Goal: Transaction & Acquisition: Book appointment/travel/reservation

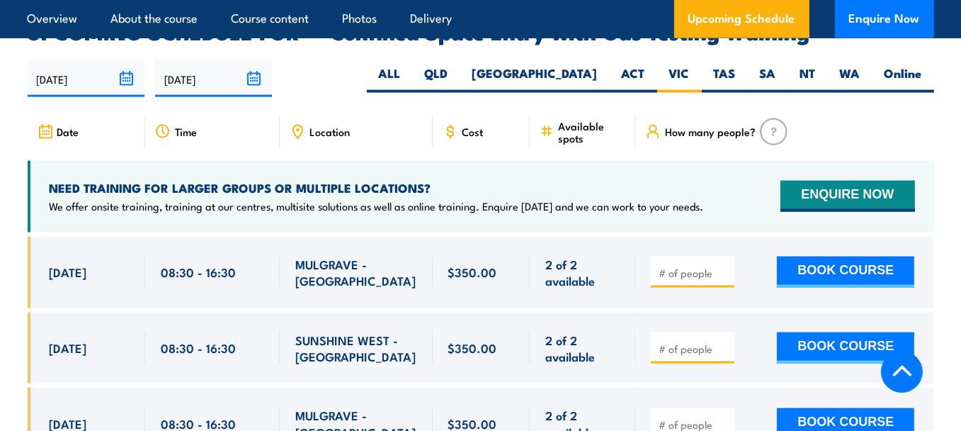
scroll to position [2767, 0]
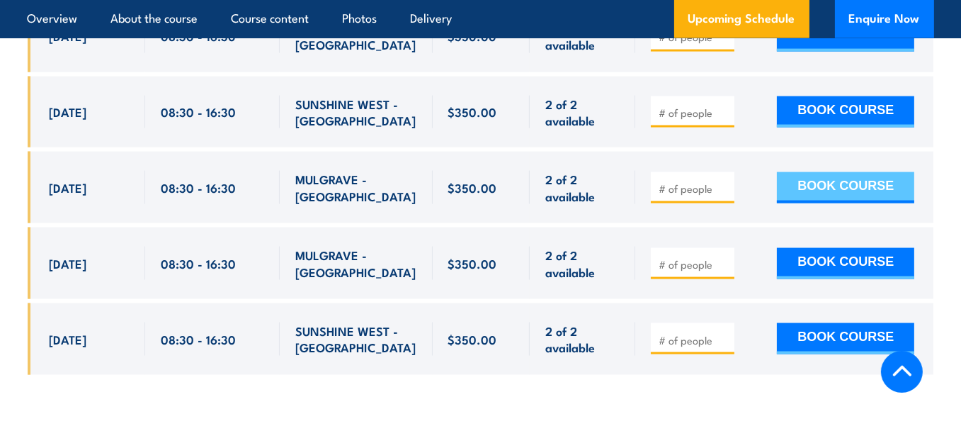
click at [848, 172] on button "BOOK COURSE" at bounding box center [845, 187] width 137 height 31
type input "1"
click at [724, 181] on input "1" at bounding box center [694, 188] width 71 height 14
click at [850, 172] on button "BOOK COURSE" at bounding box center [845, 187] width 137 height 31
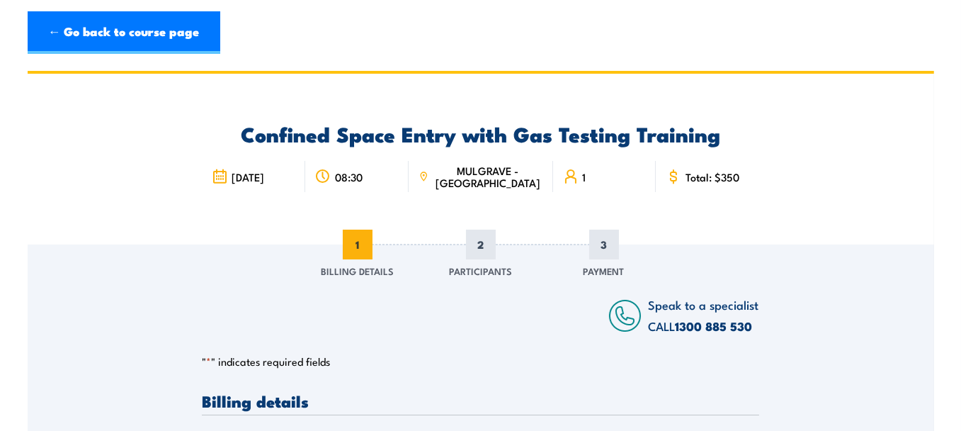
scroll to position [236, 0]
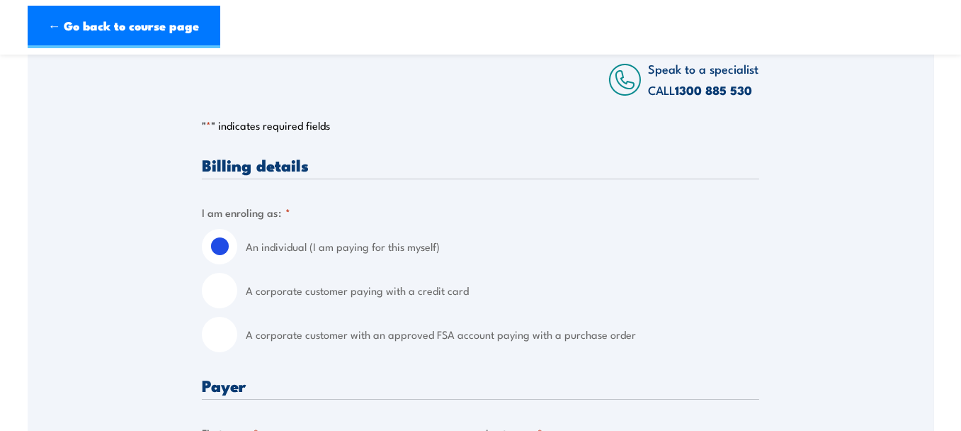
click at [228, 286] on input "A corporate customer paying with a credit card" at bounding box center [219, 290] width 35 height 35
radio input "true"
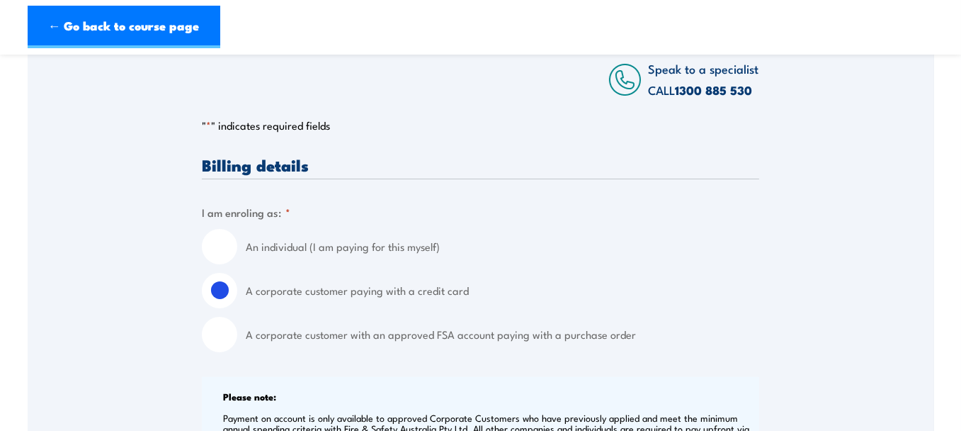
scroll to position [472, 0]
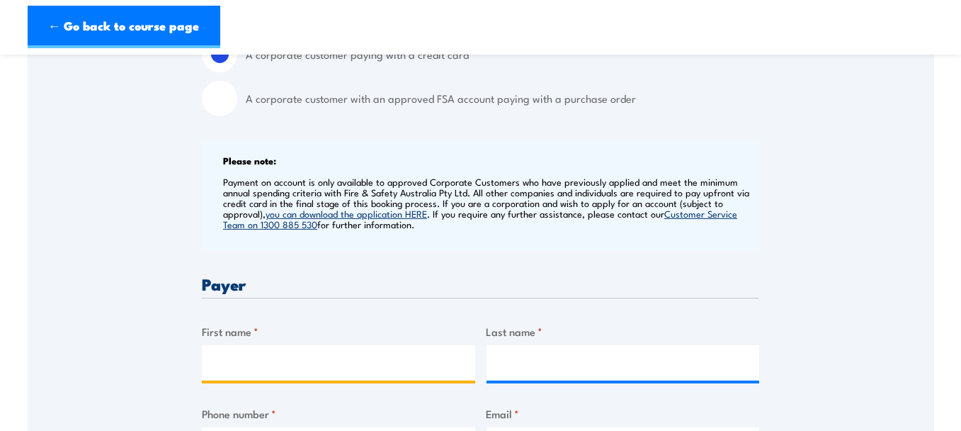
click at [278, 358] on input "First name *" at bounding box center [338, 362] width 273 height 35
type input "Wendy"
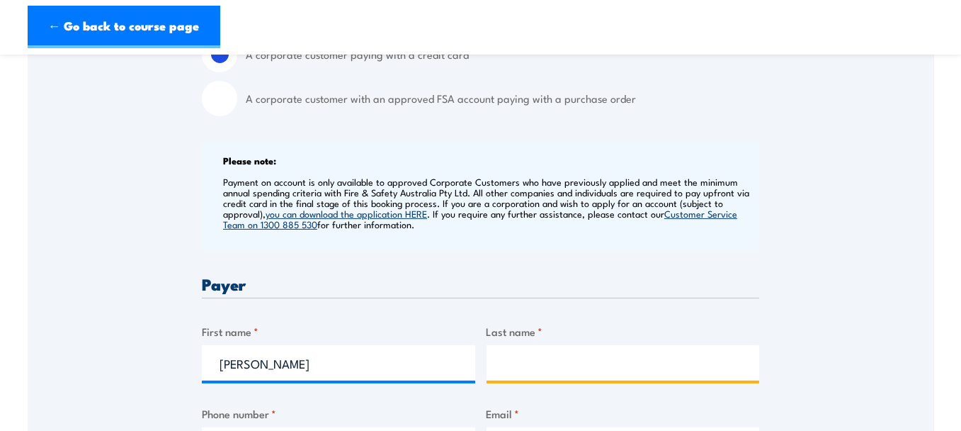
type input "Taljaard"
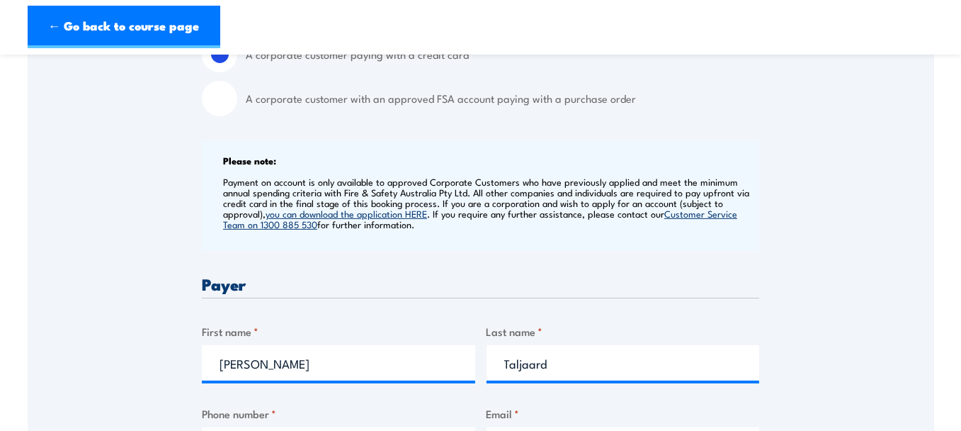
type input "0420552599"
type input "wendy.taljaard@madegroup.com"
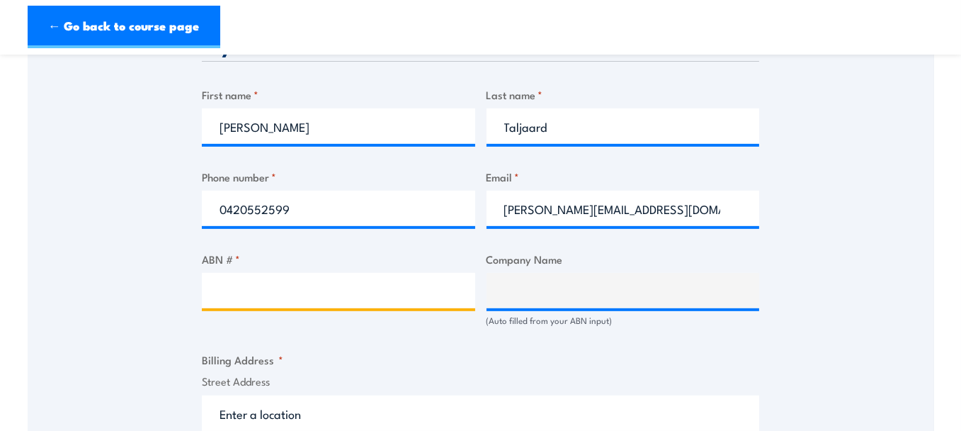
click at [248, 299] on input "ABN # *" at bounding box center [338, 290] width 273 height 35
paste input "19009936574"
type input "19009936574"
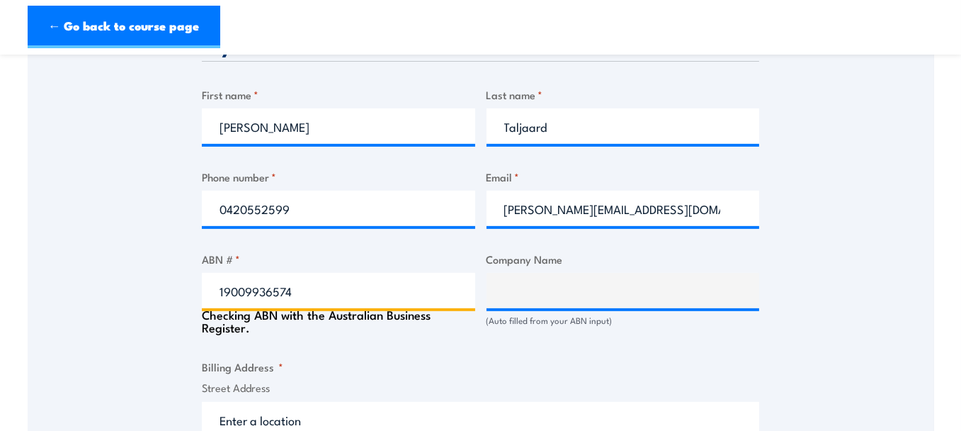
type input "MADE (AUST.) PTY LTD"
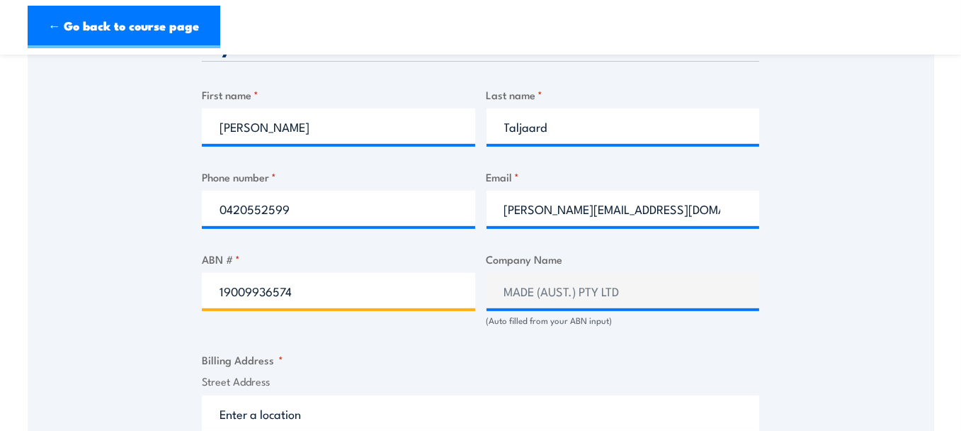
scroll to position [944, 0]
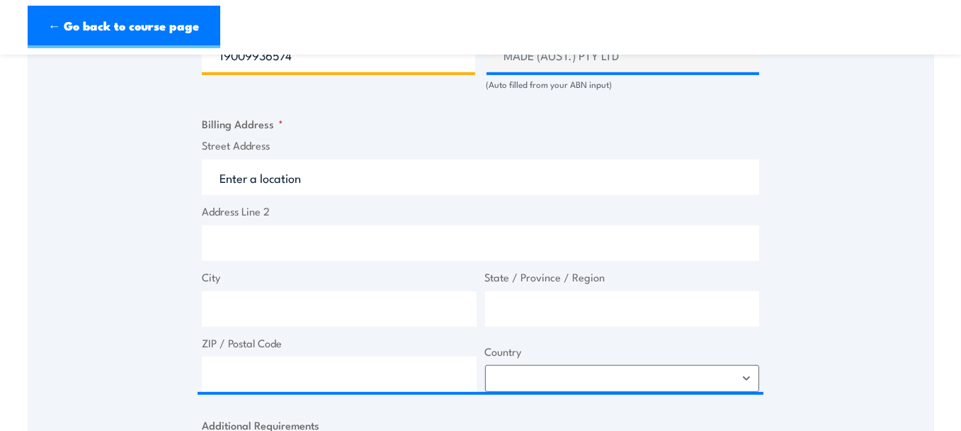
type input "19009936574"
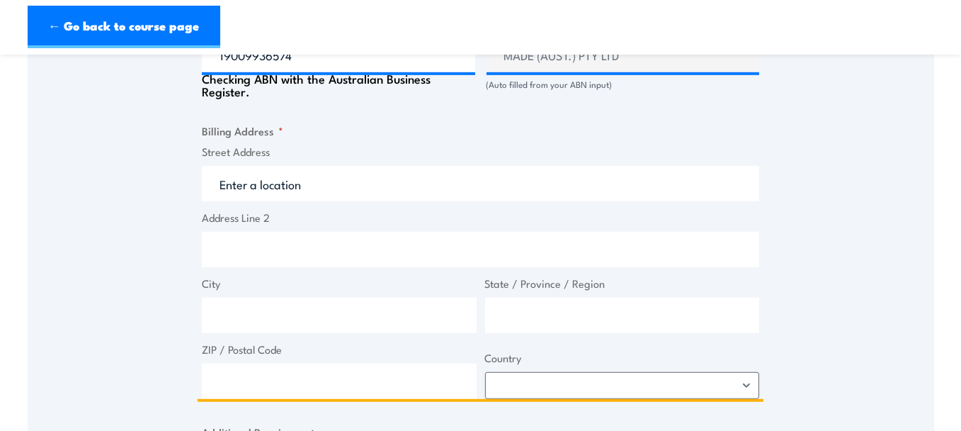
click at [239, 174] on input "Street Address" at bounding box center [480, 183] width 557 height 35
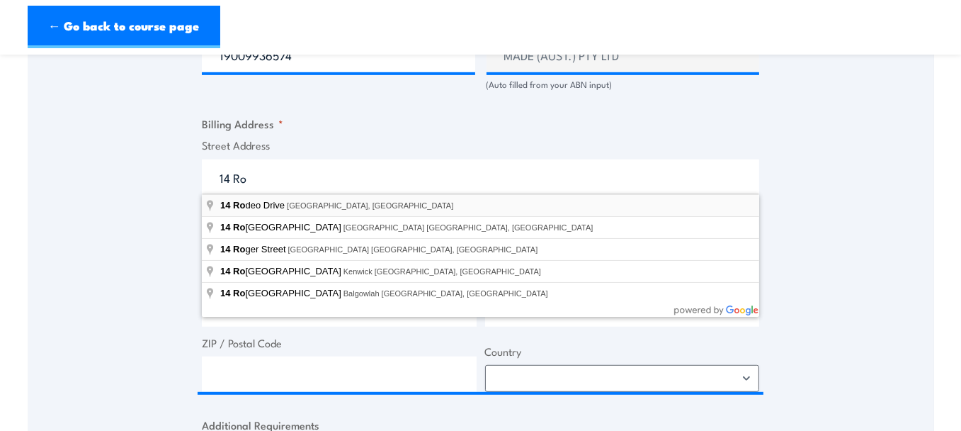
type input "14 Rodeo Drive, Dandenong South VIC, Australia"
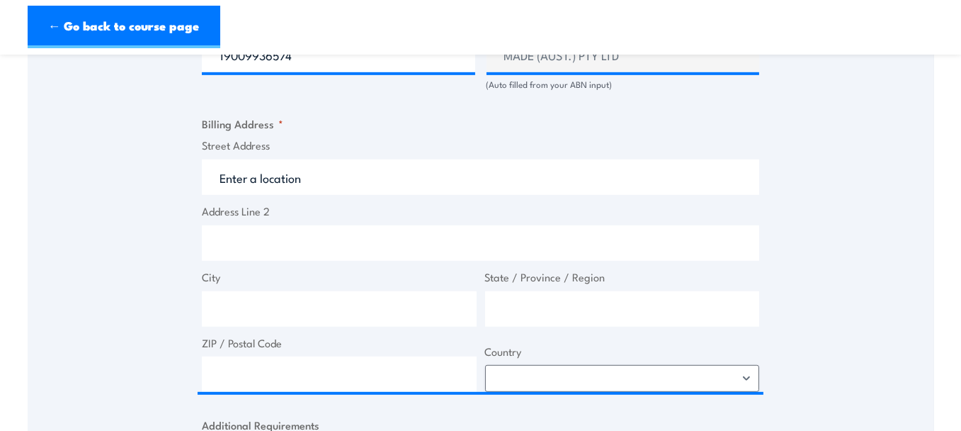
type input "14 Rodeo Dr"
type input "Dandenong South"
type input "Victoria"
type input "3175"
select select "Australia"
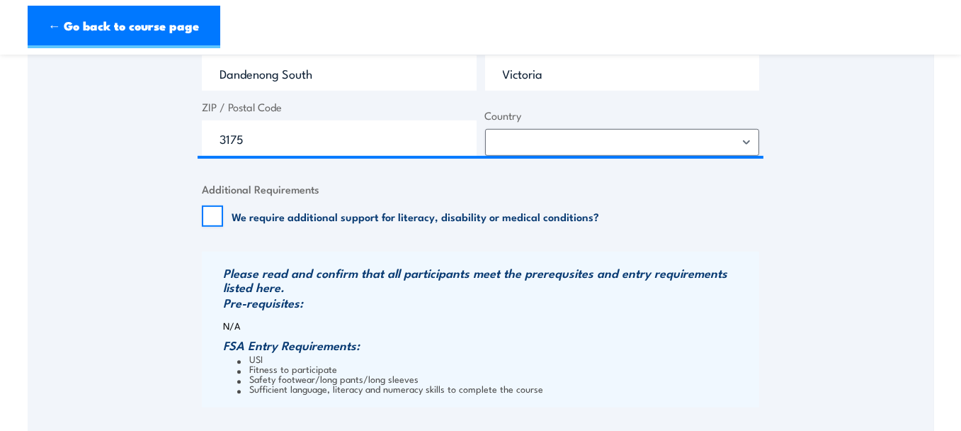
scroll to position [1416, 0]
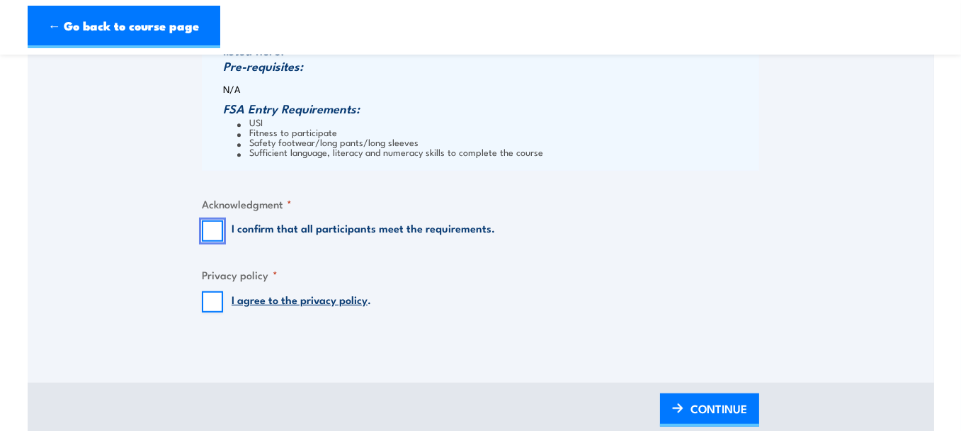
click at [210, 233] on input "I confirm that all participants meet the requirements." at bounding box center [212, 230] width 21 height 21
checkbox input "true"
click at [207, 300] on input "I agree to the privacy policy ." at bounding box center [212, 301] width 21 height 21
checkbox input "true"
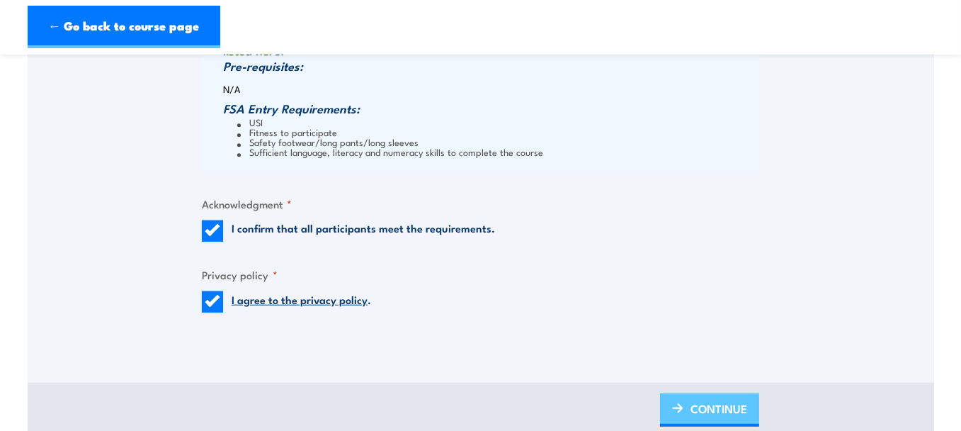
click at [690, 412] on link "CONTINUE" at bounding box center [709, 409] width 99 height 33
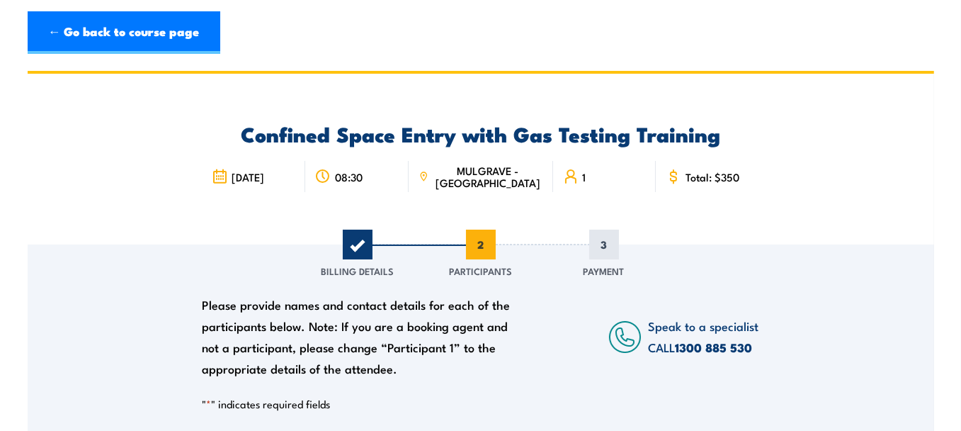
scroll to position [236, 0]
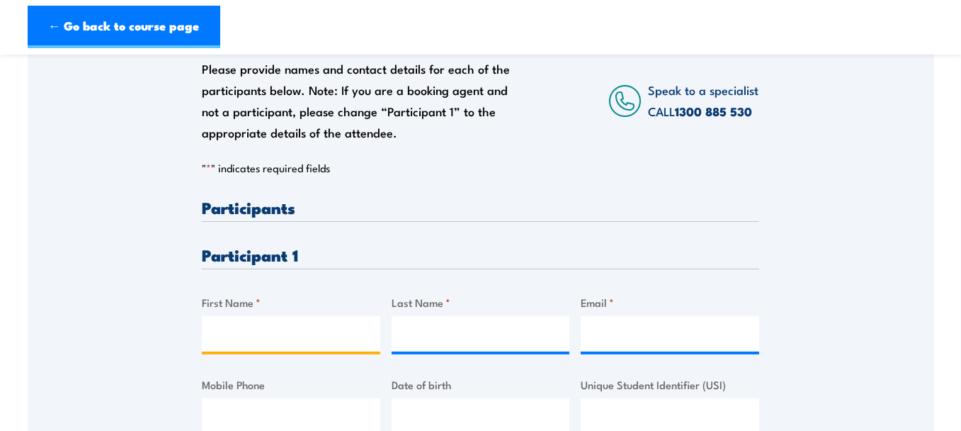
click at [232, 329] on input "First Name *" at bounding box center [291, 333] width 178 height 35
paste input "Jordy Stefano Ferianto"
click at [308, 331] on input "Jordy Stefano Ferianto" at bounding box center [291, 333] width 178 height 35
type input "Jordy Stefano"
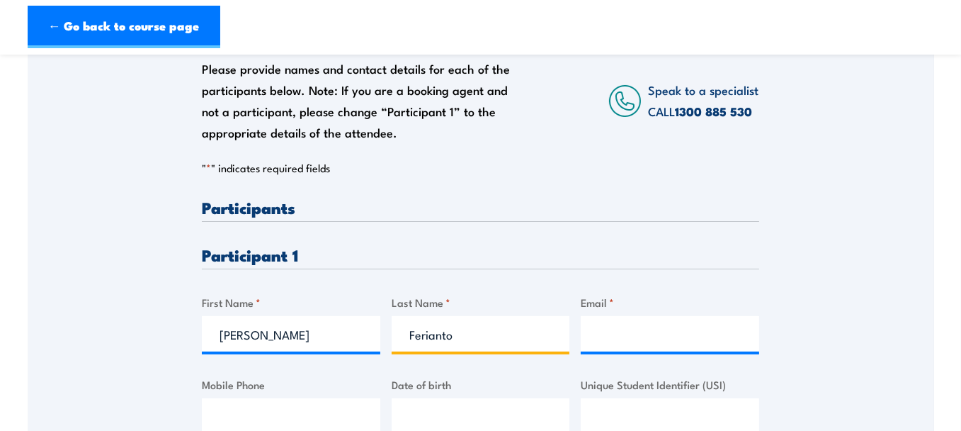
type input "Ferianto"
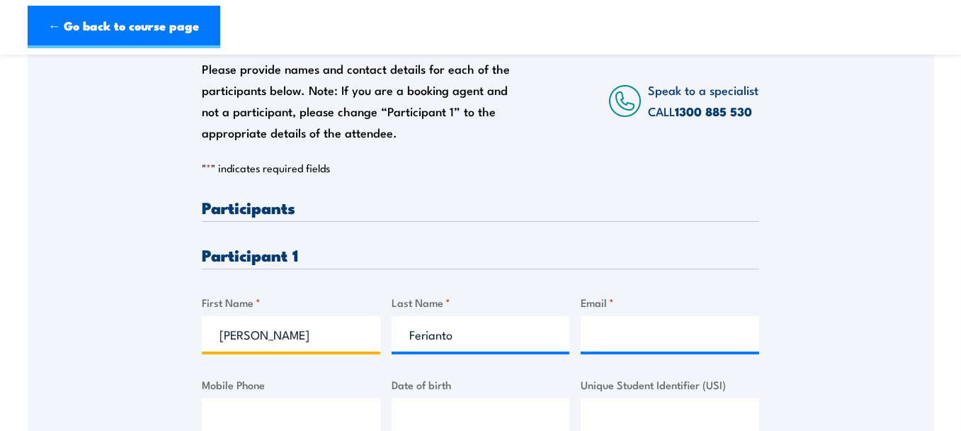
click at [259, 332] on input "Jordy Stefano" at bounding box center [291, 333] width 178 height 35
type input "Jordy"
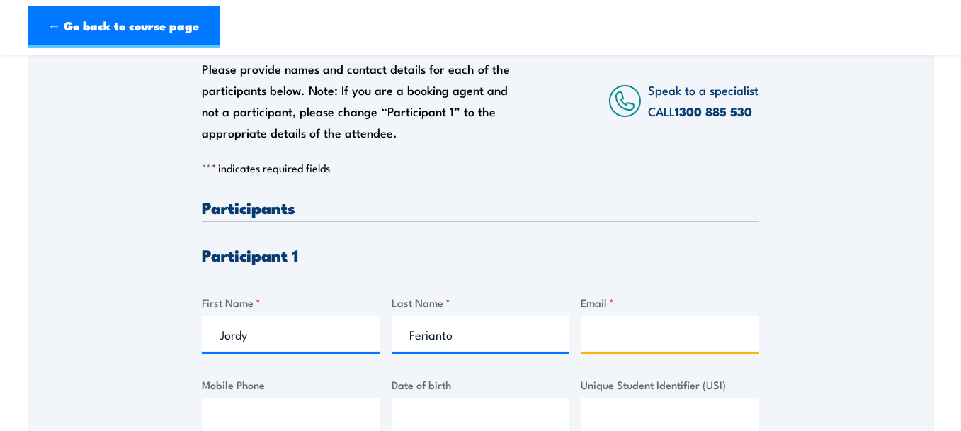
drag, startPoint x: 638, startPoint y: 329, endPoint x: 638, endPoint y: 291, distance: 38.2
click at [638, 329] on input "Email *" at bounding box center [670, 333] width 178 height 35
click at [621, 332] on input "Email *" at bounding box center [670, 333] width 178 height 35
paste input "Jordy Stefano Ferianto"
type input "Jordy Stefano Ferianto"
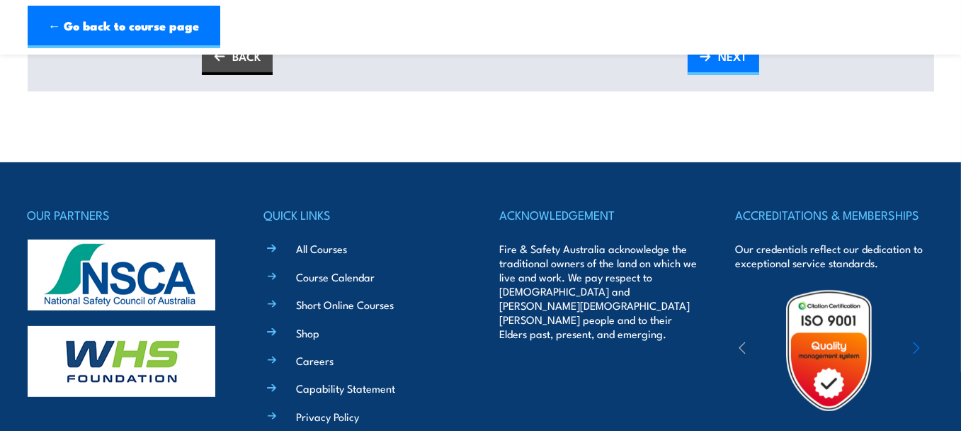
scroll to position [472, 0]
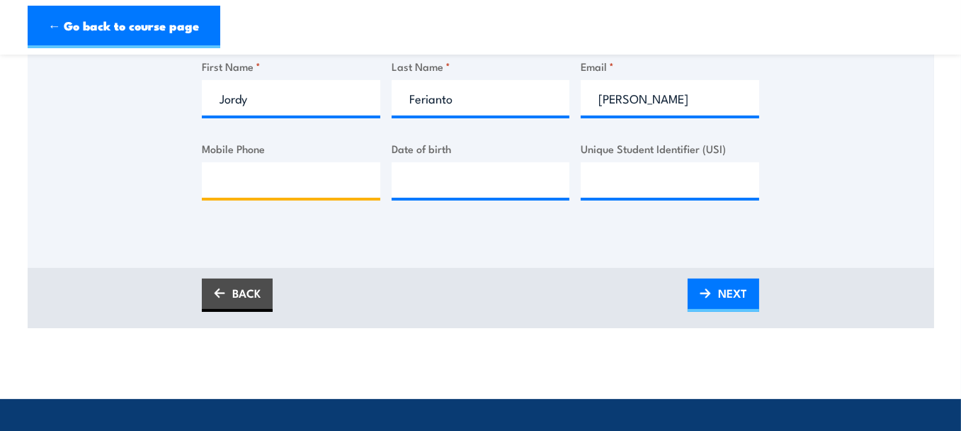
click at [245, 174] on input "Mobile Phone" at bounding box center [291, 179] width 178 height 35
paste input "0412653299"
type input "0412653299"
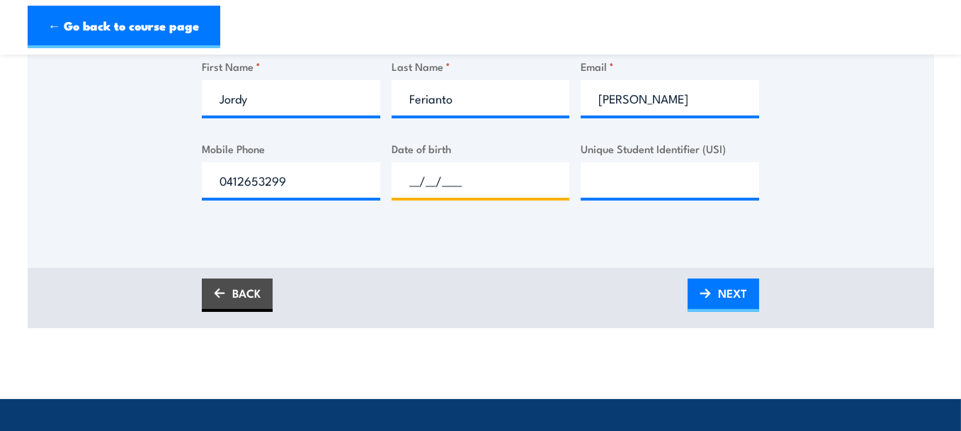
click at [416, 181] on input "__/__/____" at bounding box center [481, 179] width 178 height 35
type input "17/12/1993"
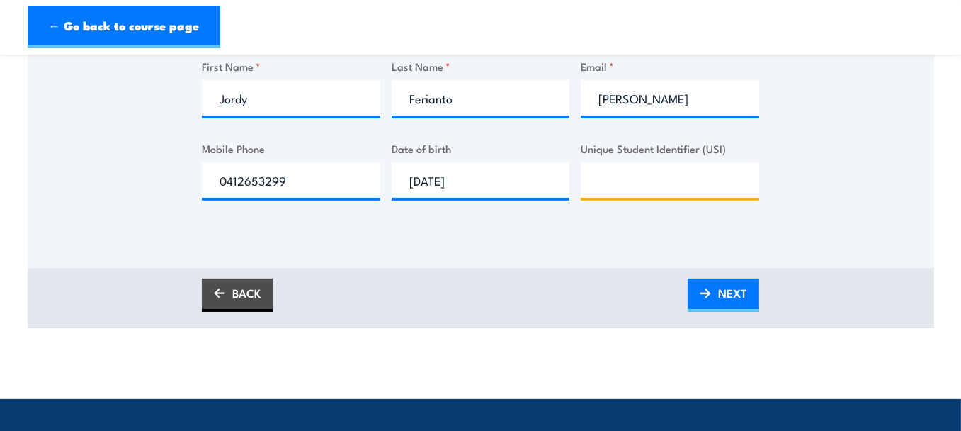
click at [607, 186] on input "Unique Student Identifier (USI)" at bounding box center [670, 179] width 178 height 35
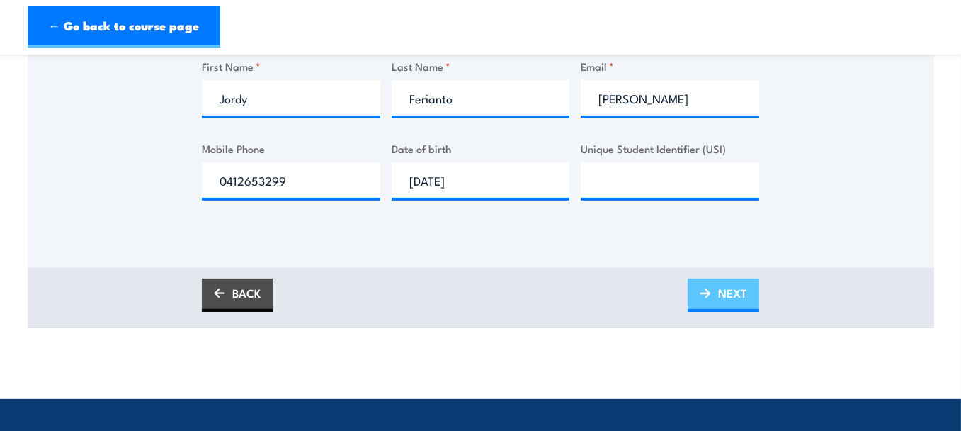
click at [719, 290] on span "NEXT" at bounding box center [732, 293] width 29 height 38
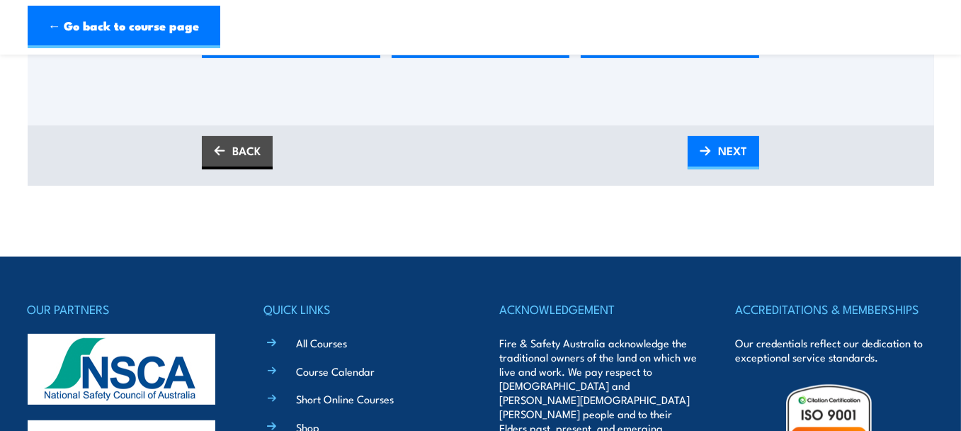
scroll to position [433, 0]
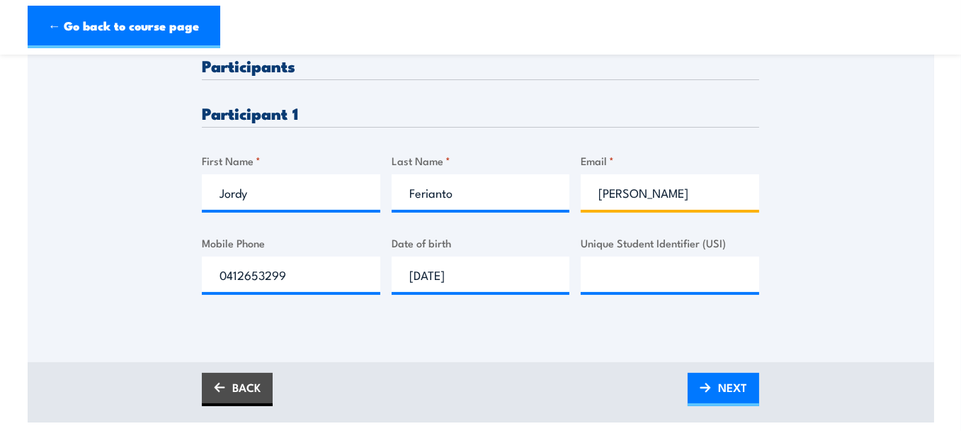
drag, startPoint x: 733, startPoint y: 188, endPoint x: 570, endPoint y: 199, distance: 163.2
click at [570, 199] on div "Please provide names and contact details for each of the participants below. No…" at bounding box center [480, 186] width 557 height 259
click at [724, 180] on input "Jordy Stefano Ferianto" at bounding box center [670, 191] width 178 height 35
click at [724, 185] on input "Jordy Stefano Ferianto" at bounding box center [670, 191] width 178 height 35
paste input "jordy.ferianto@madegroup.com"
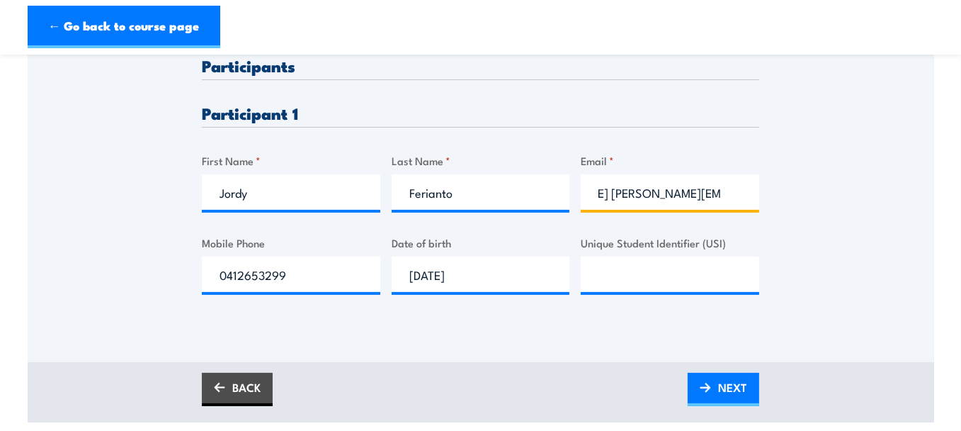
scroll to position [0, 0]
drag, startPoint x: 724, startPoint y: 185, endPoint x: 486, endPoint y: 188, distance: 237.9
click at [486, 189] on div "Please provide names and contact details for each of the participants below. No…" at bounding box center [480, 186] width 557 height 259
paste input "text"
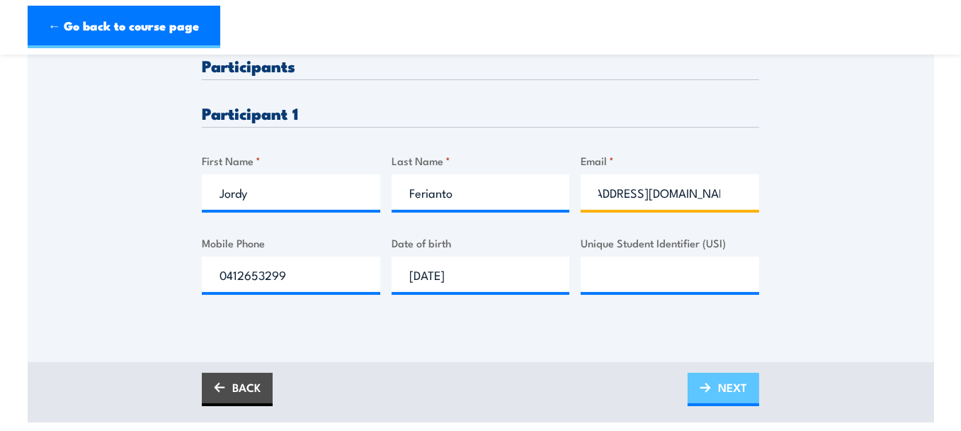
type input "jordy.ferianto@madegroup.com"
click at [727, 392] on span "NEXT" at bounding box center [732, 387] width 29 height 38
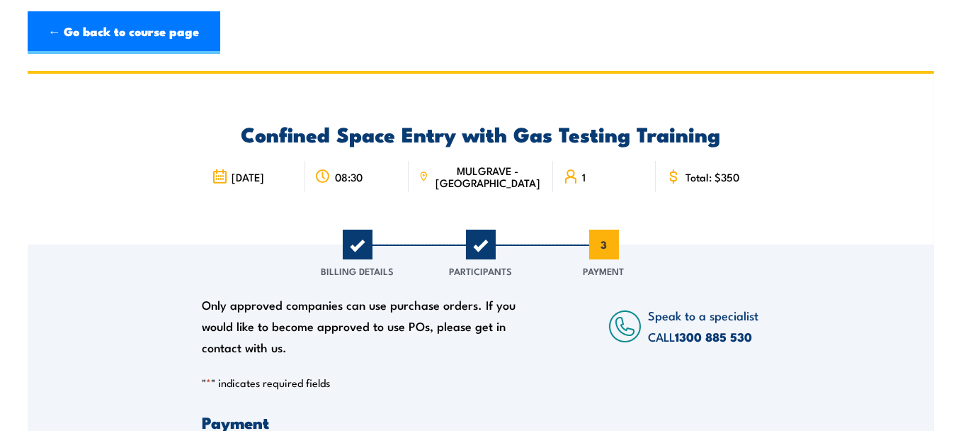
scroll to position [236, 0]
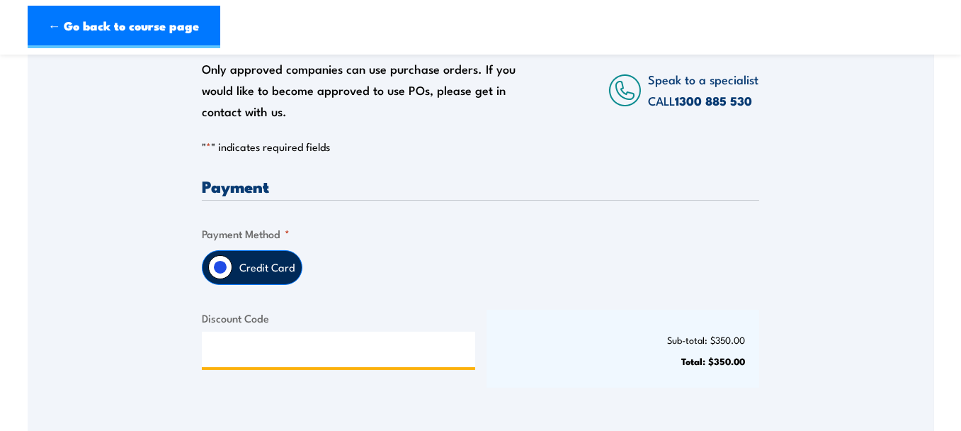
click at [234, 347] on input "Discount Code" at bounding box center [338, 348] width 273 height 35
click at [623, 275] on div "Credit Card" at bounding box center [480, 267] width 557 height 35
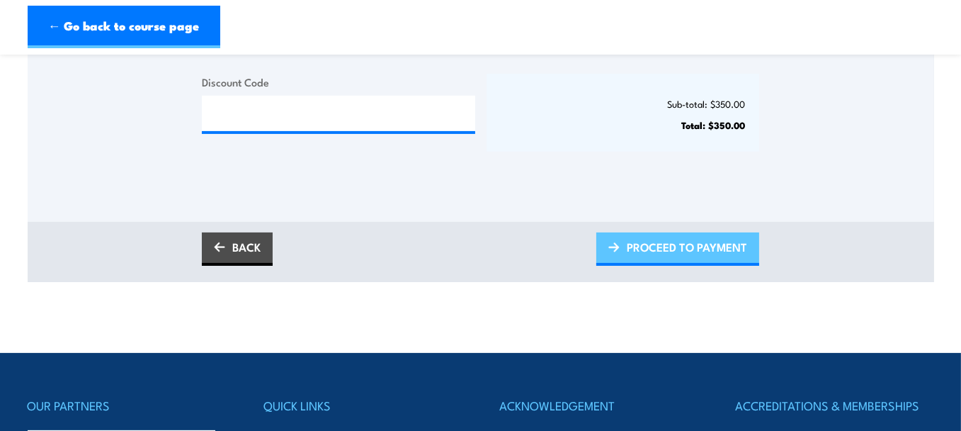
click at [646, 232] on span "PROCEED TO PAYMENT" at bounding box center [687, 247] width 120 height 38
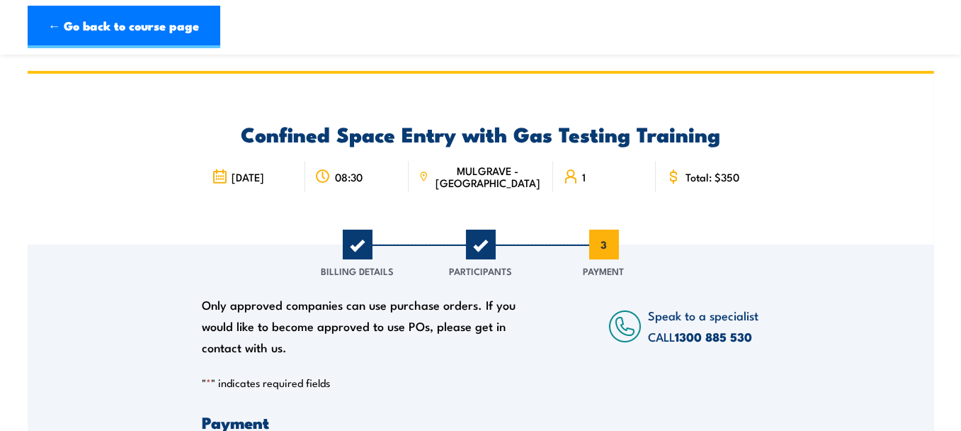
scroll to position [236, 0]
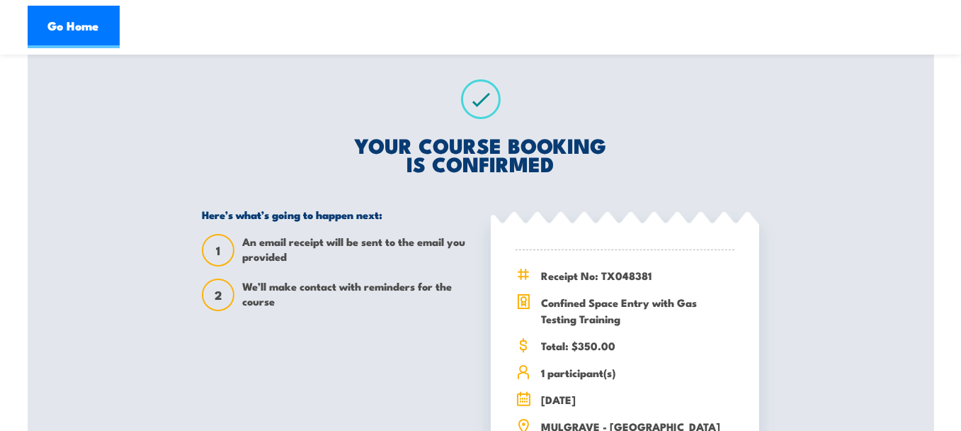
scroll to position [472, 0]
